Goal: Check status

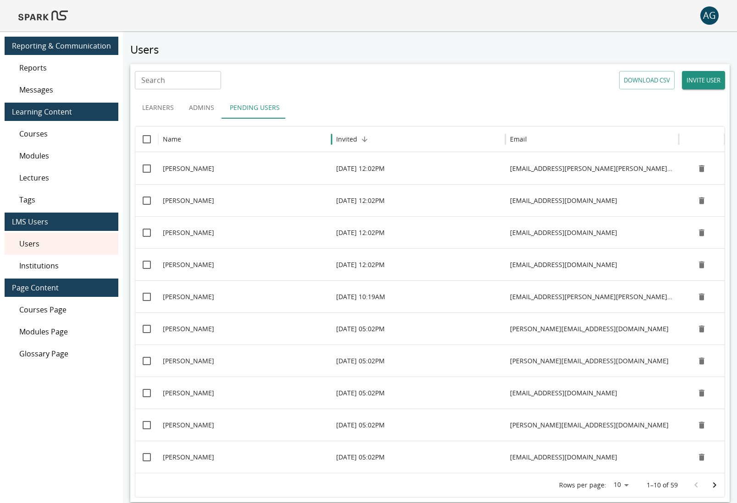
click at [248, 109] on button "Pending Users" at bounding box center [254, 108] width 65 height 22
click at [353, 137] on h6 "Invited" at bounding box center [346, 139] width 21 height 10
click at [354, 136] on h6 "Invited" at bounding box center [346, 139] width 21 height 10
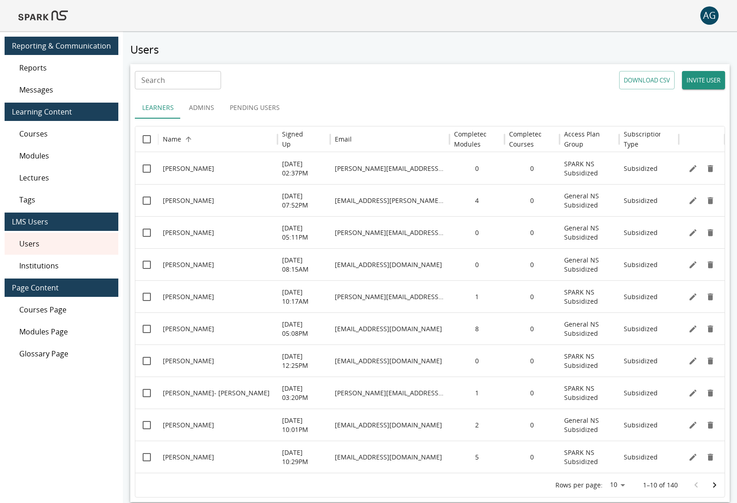
click at [249, 108] on button "Pending Users" at bounding box center [254, 108] width 65 height 22
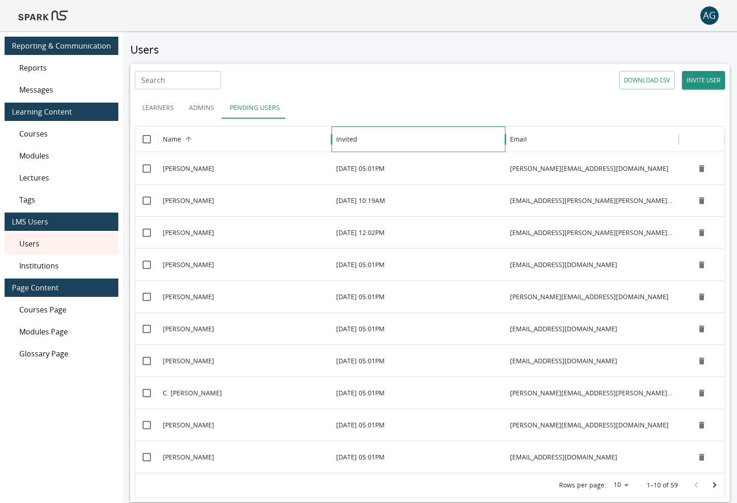
click at [344, 144] on h6 "Invited" at bounding box center [346, 139] width 21 height 10
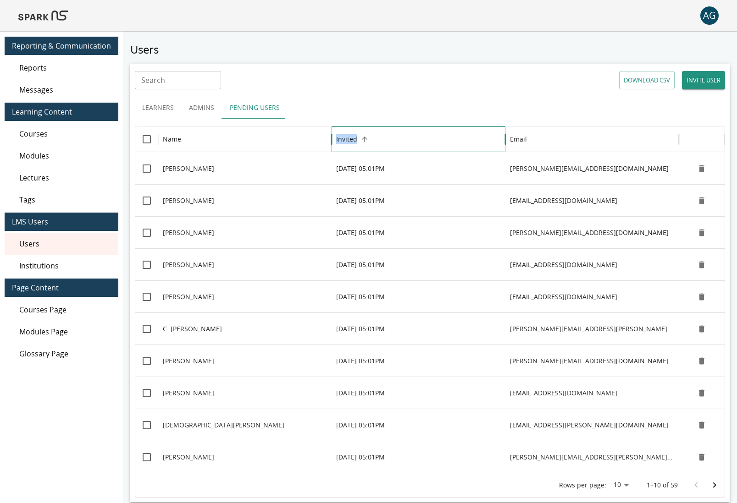
click at [344, 144] on h6 "Invited" at bounding box center [346, 139] width 21 height 10
click at [352, 148] on div "Invited" at bounding box center [418, 139] width 164 height 25
